Goal: Transaction & Acquisition: Purchase product/service

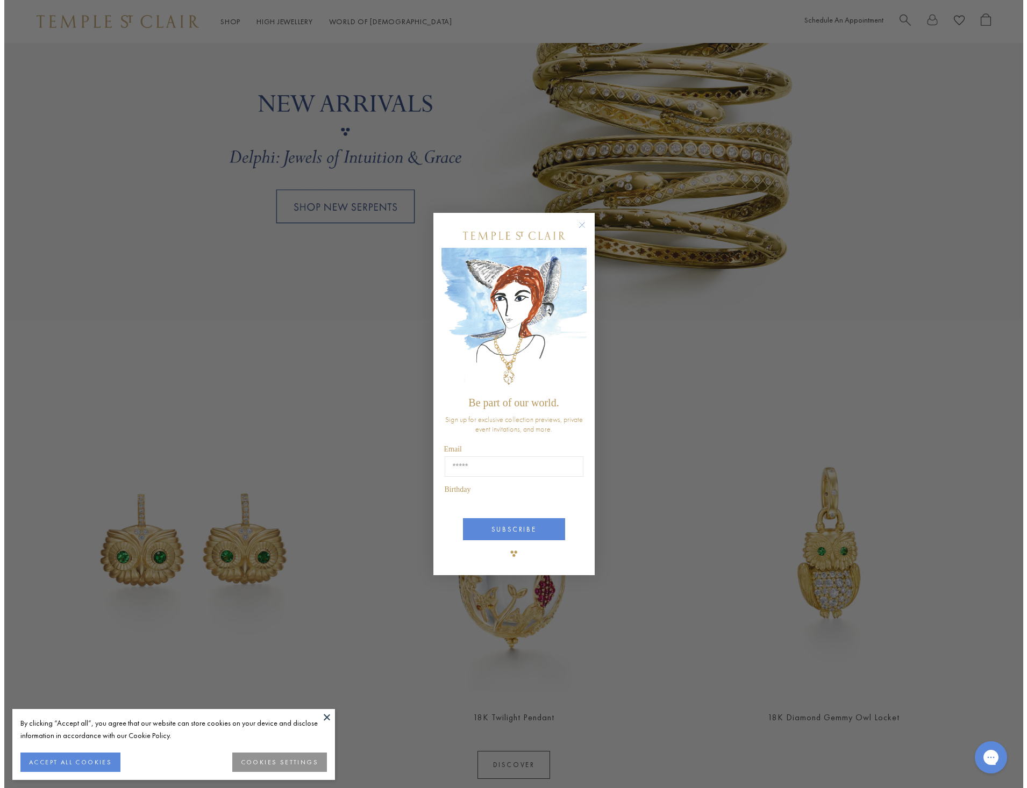
scroll to position [1024, 0]
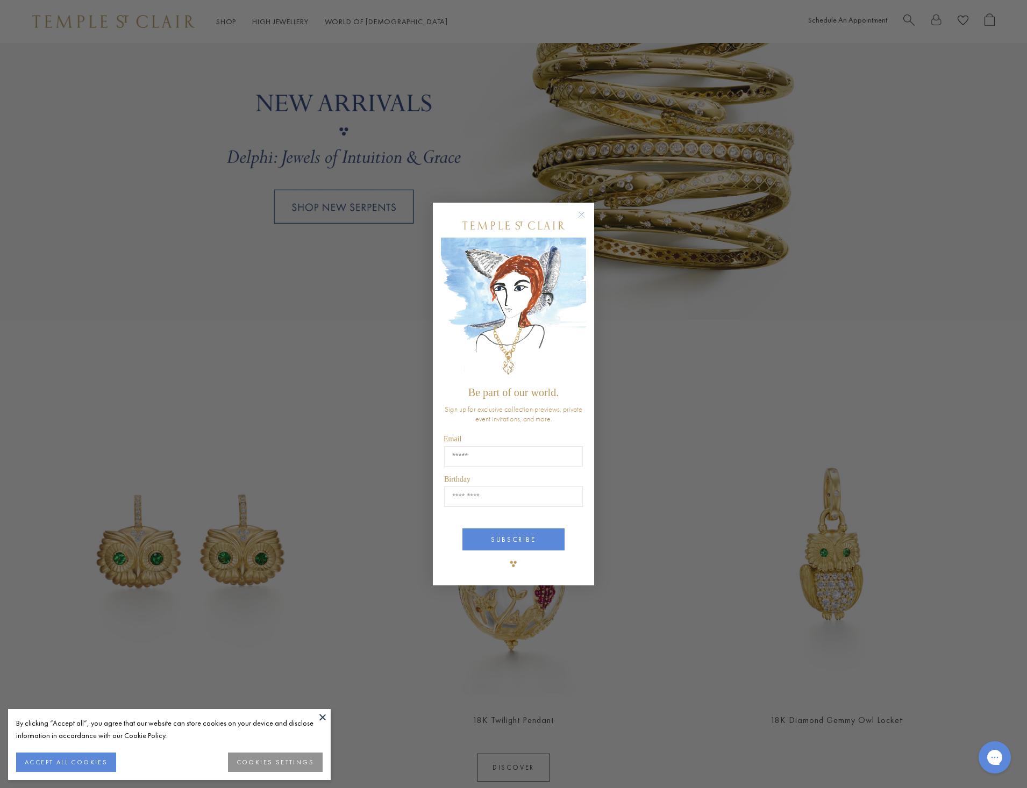
click at [581, 218] on circle "Close dialog" at bounding box center [581, 215] width 13 height 13
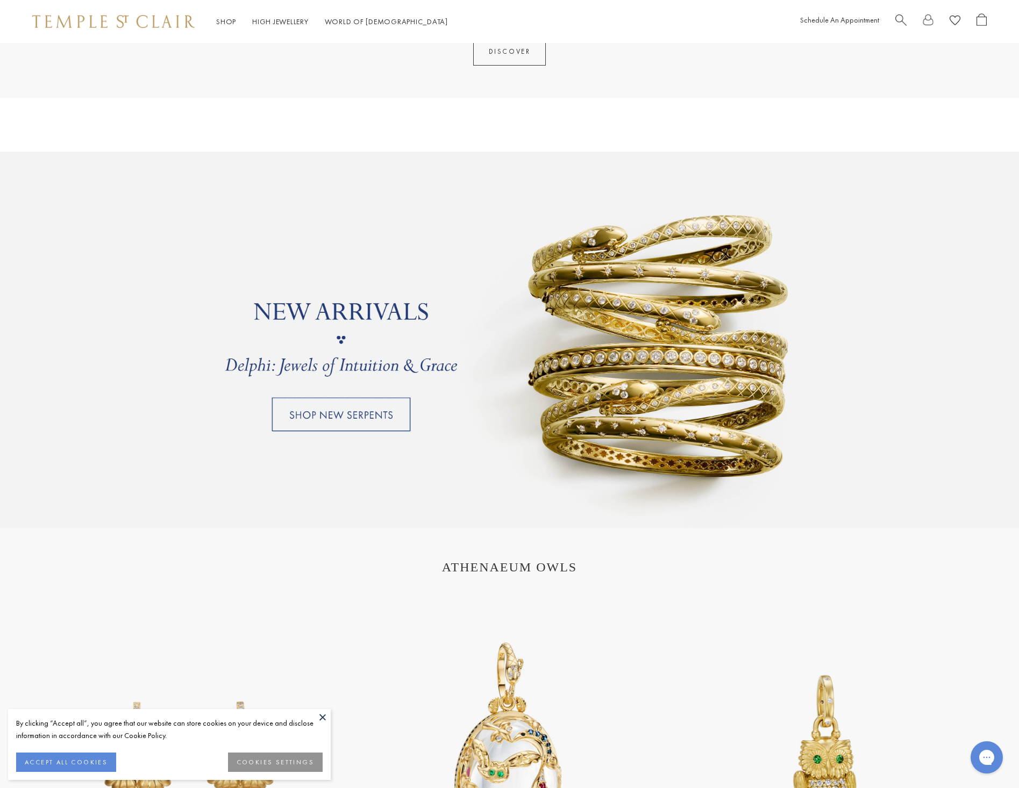
scroll to position [807, 0]
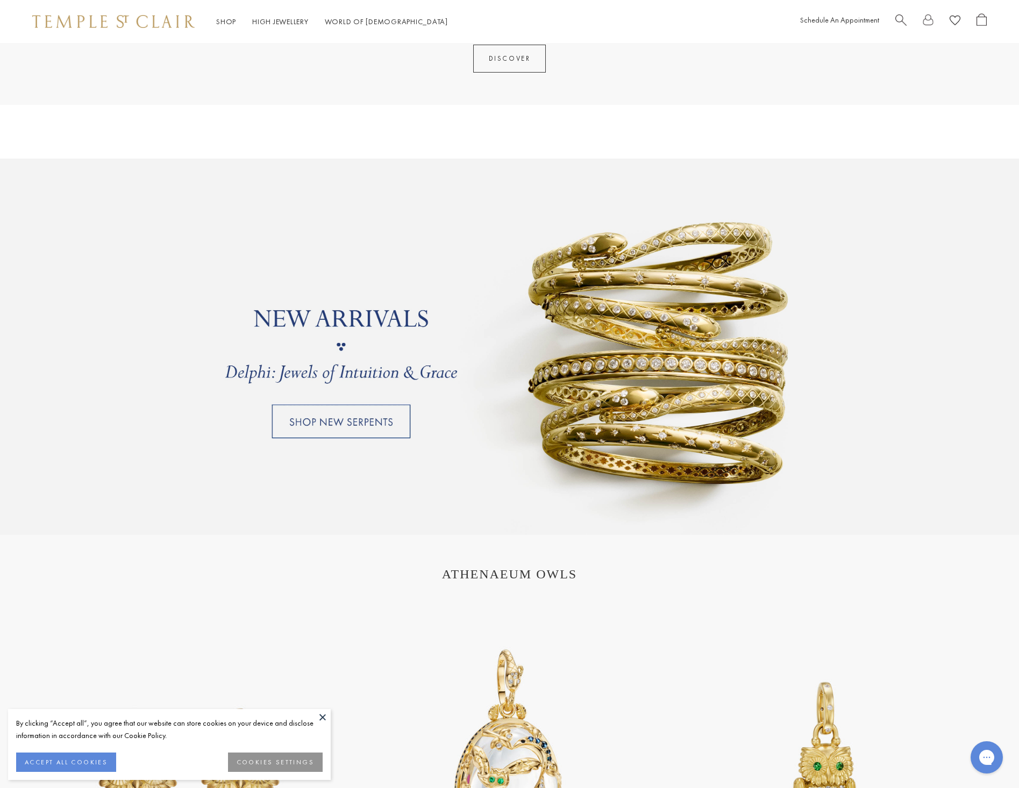
click at [387, 411] on link at bounding box center [509, 347] width 1019 height 376
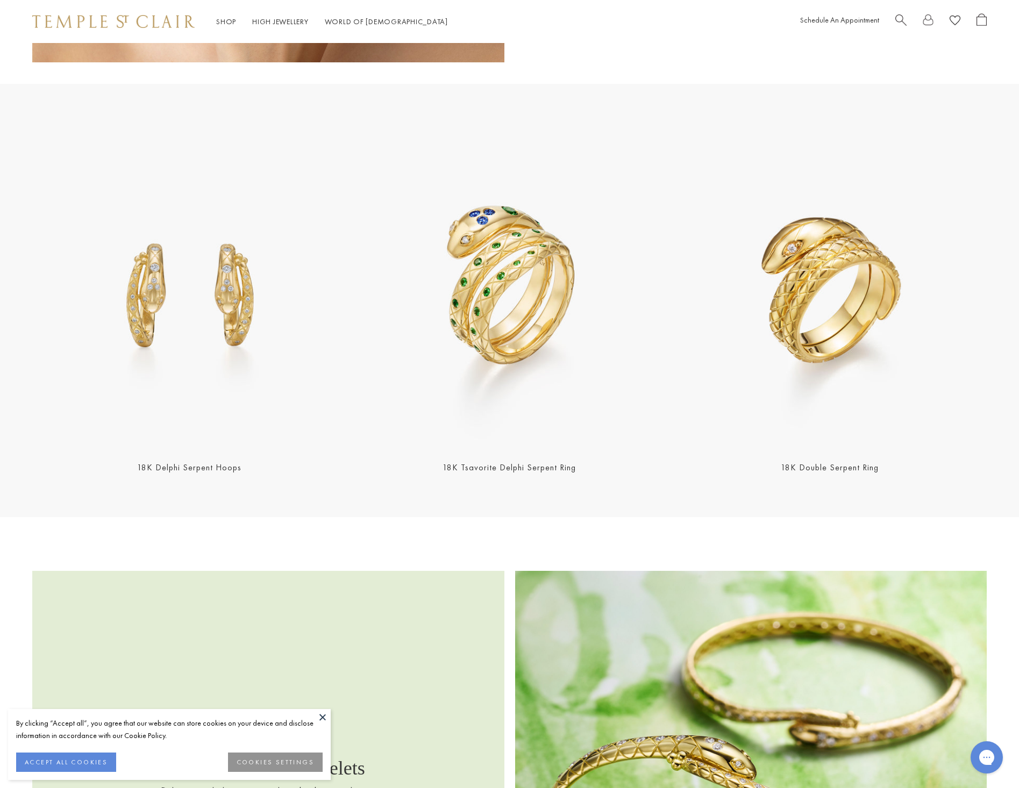
scroll to position [1291, 0]
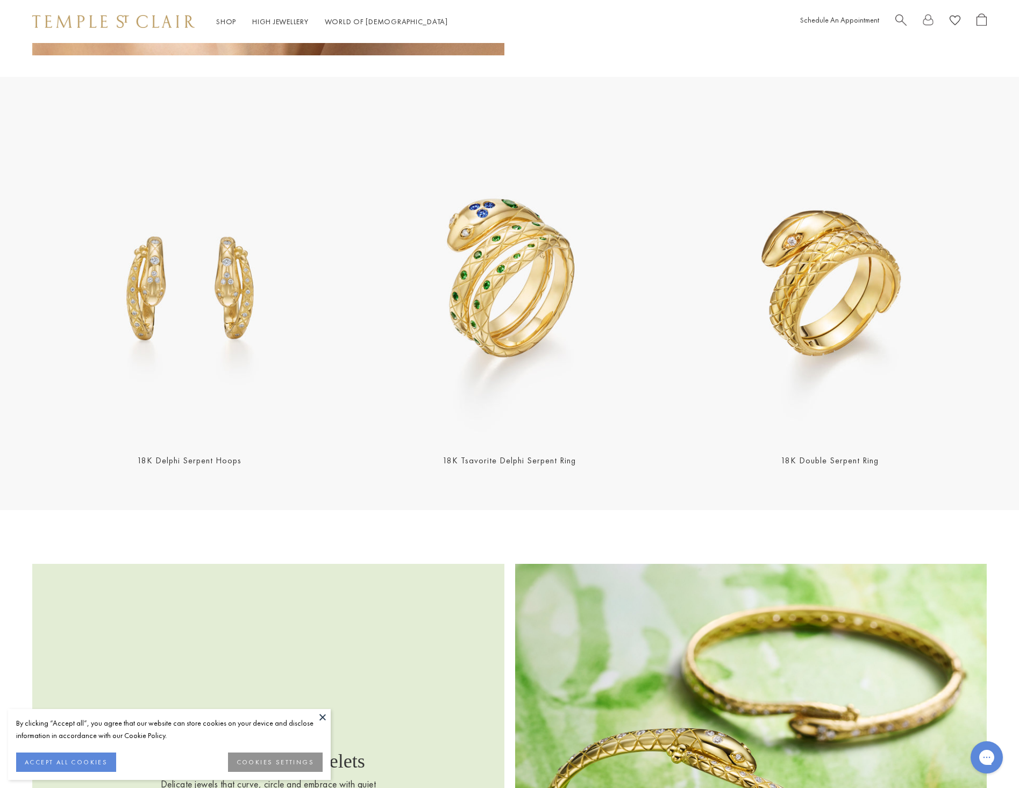
click at [492, 334] on img at bounding box center [510, 285] width 314 height 314
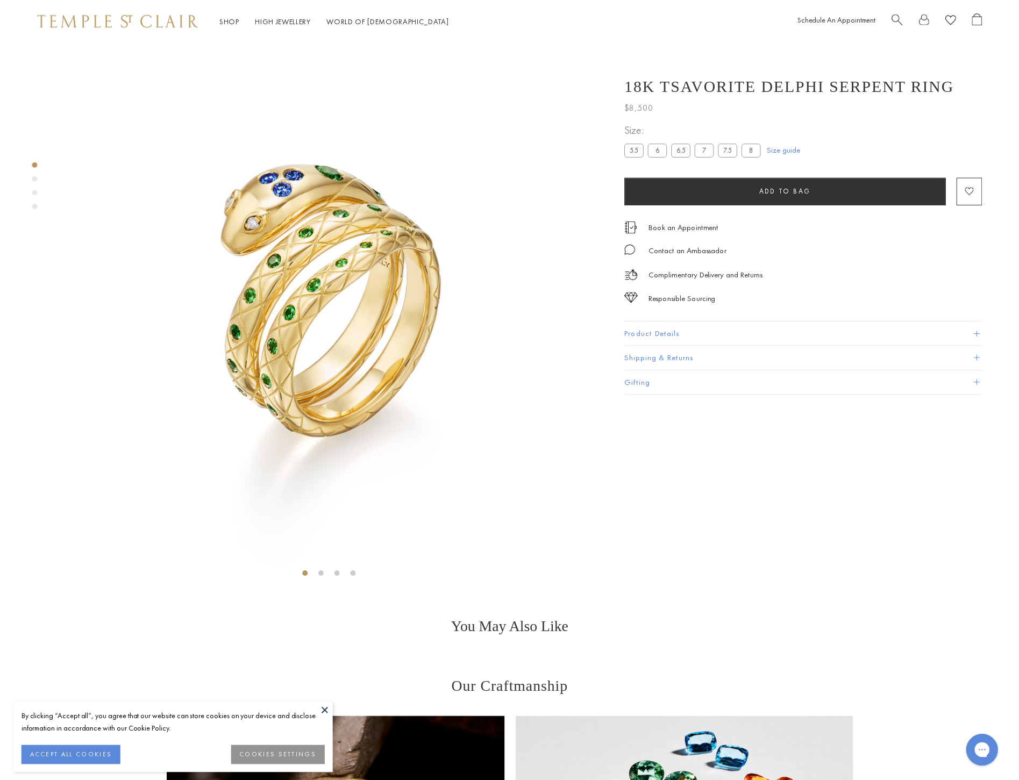
scroll to position [43, 0]
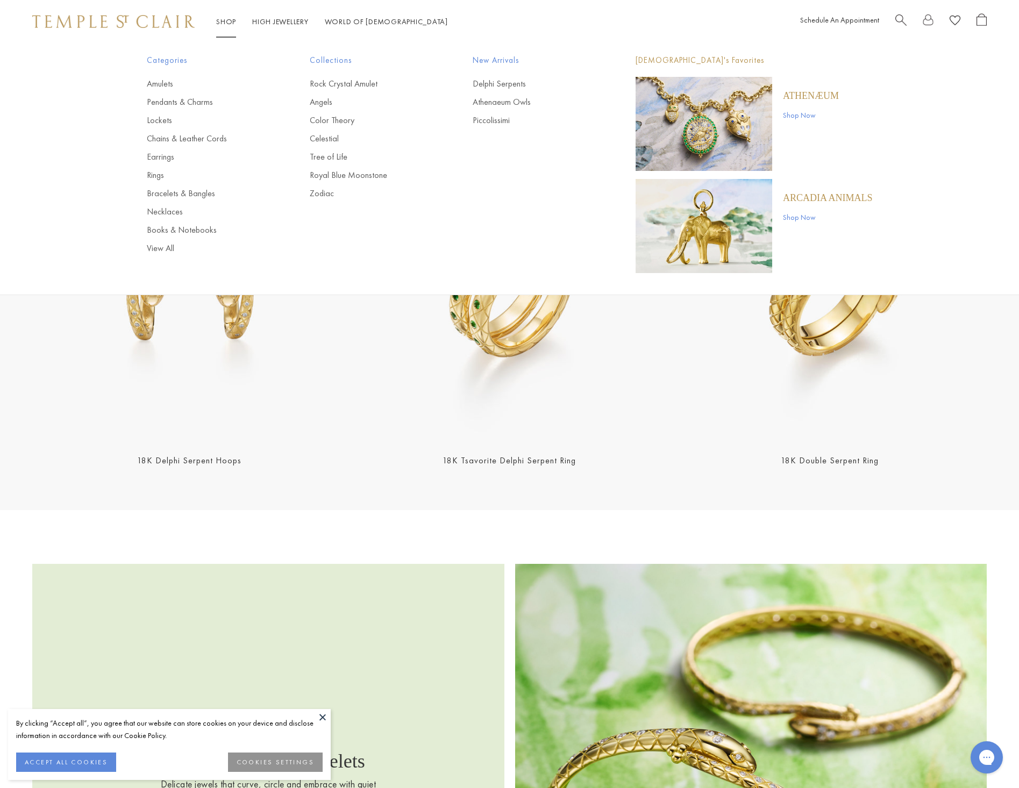
click at [236, 24] on link "Shop Shop" at bounding box center [226, 22] width 20 height 10
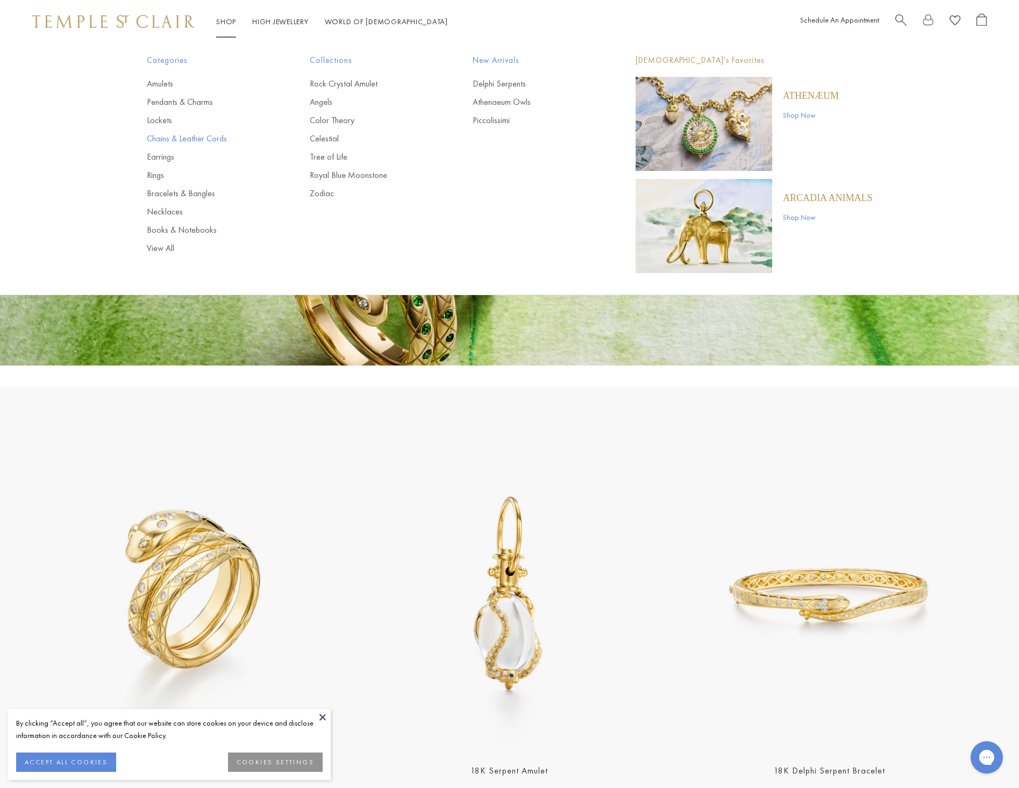
click at [191, 138] on link "Chains & Leather Cords" at bounding box center [207, 139] width 120 height 12
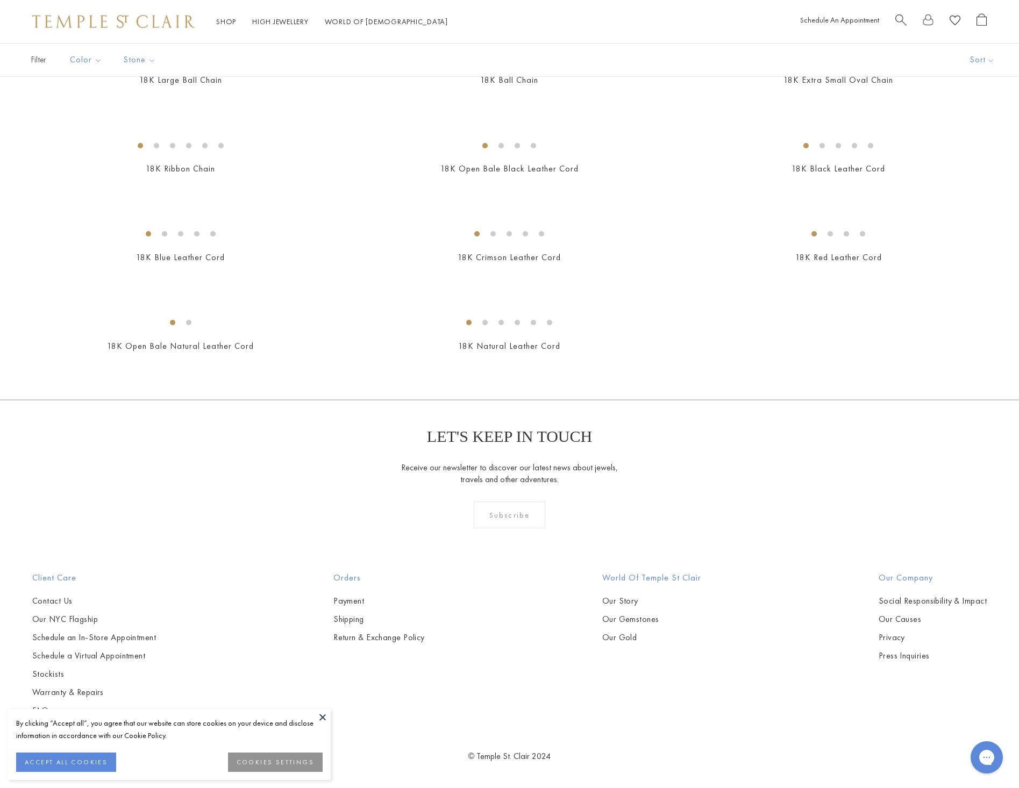
scroll to position [645, 0]
click at [0, 0] on img at bounding box center [0, 0] width 0 height 0
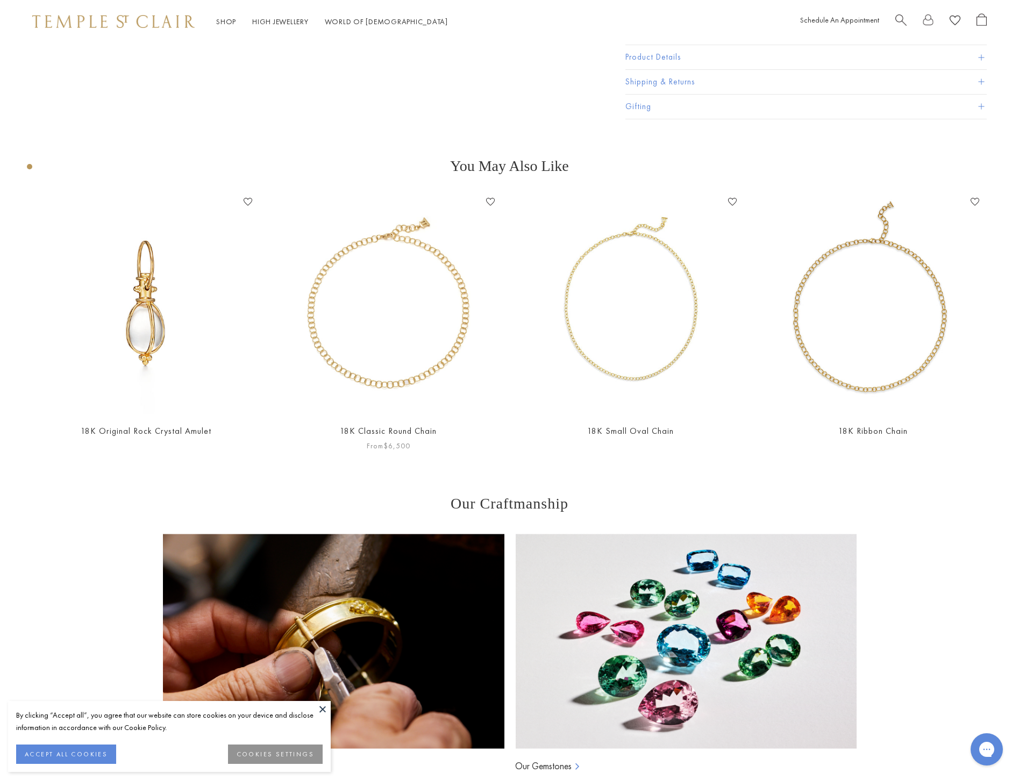
scroll to position [312, 0]
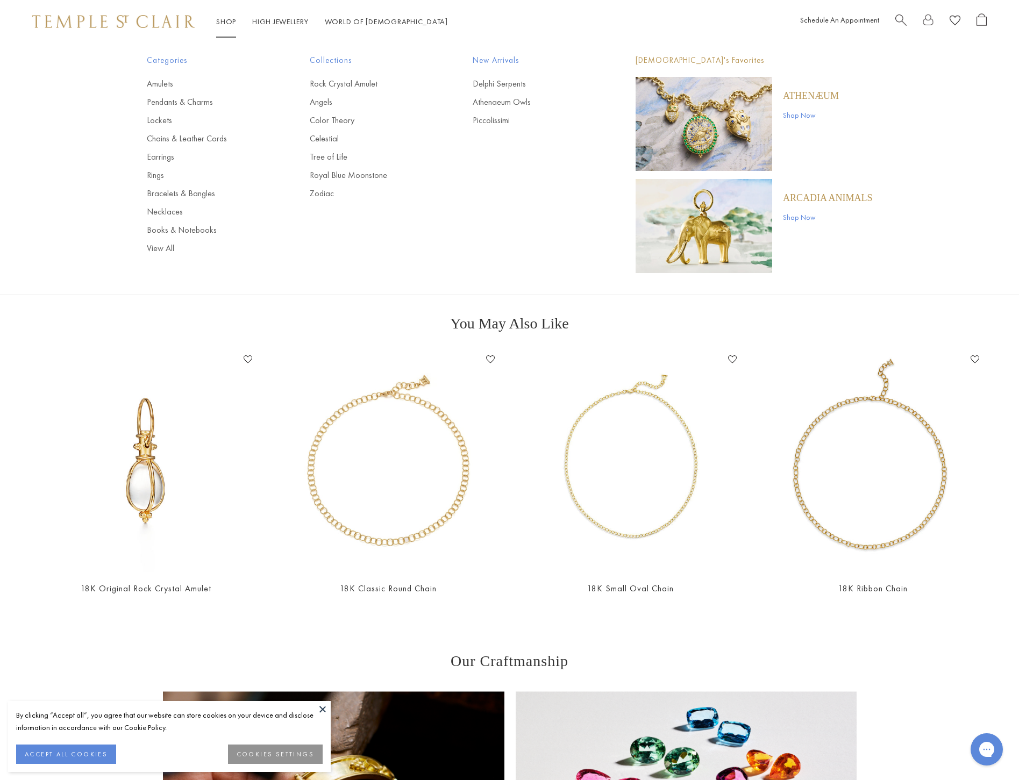
click at [700, 143] on img "Main navigation" at bounding box center [704, 124] width 137 height 94
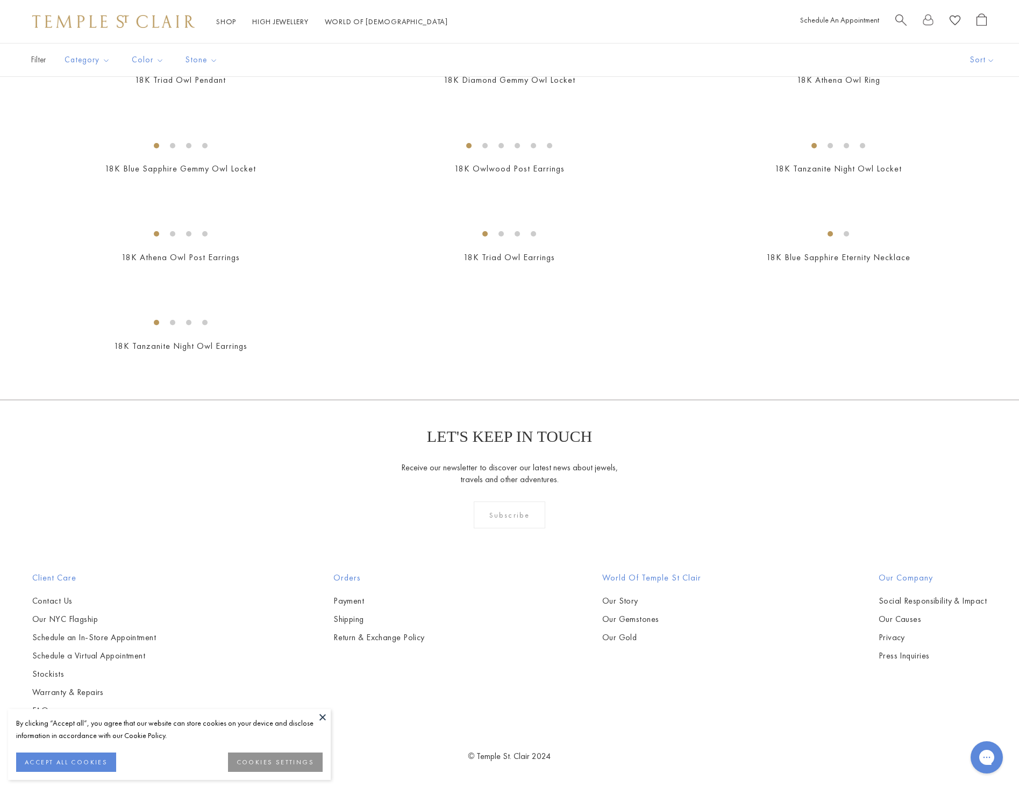
scroll to position [2527, 0]
